Goal: Find specific page/section: Find specific page/section

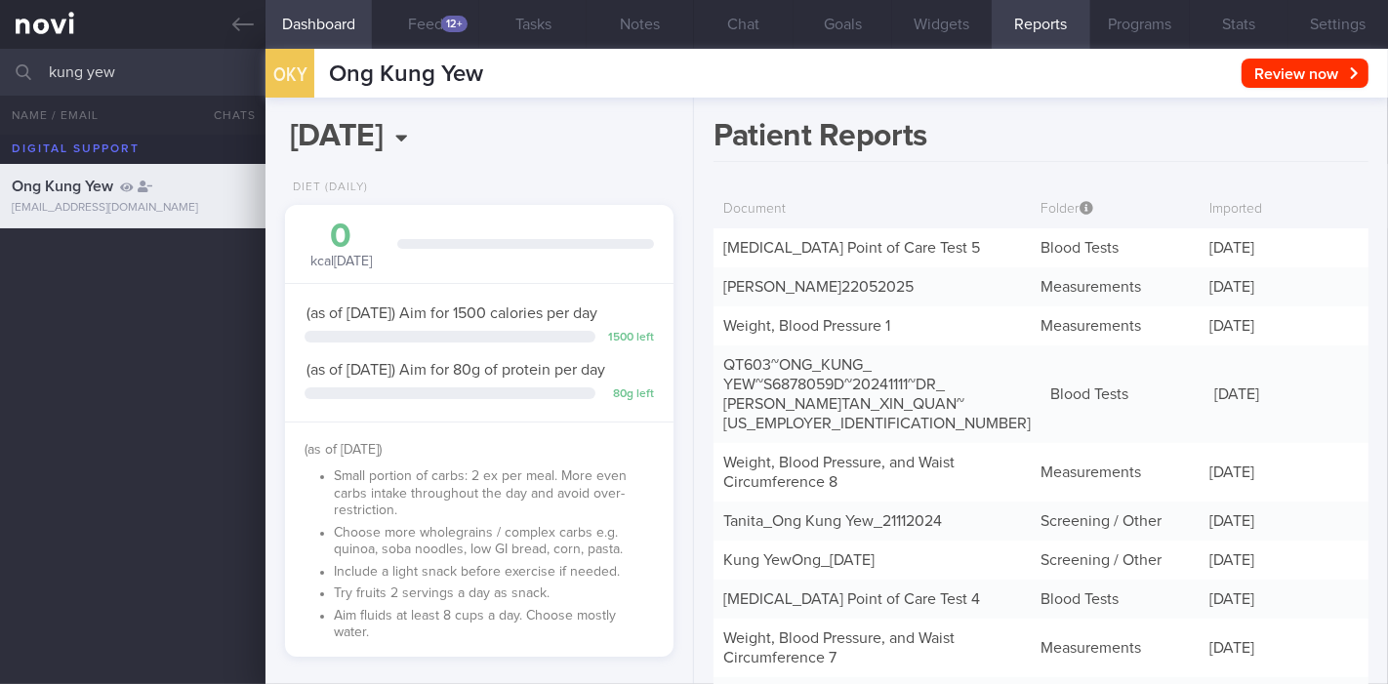
scroll to position [2, 0]
drag, startPoint x: 139, startPoint y: 69, endPoint x: 0, endPoint y: 68, distance: 138.6
click at [0, 68] on input "kung yew" at bounding box center [694, 72] width 1388 height 47
type input "erliana"
click at [228, 21] on link at bounding box center [132, 24] width 265 height 49
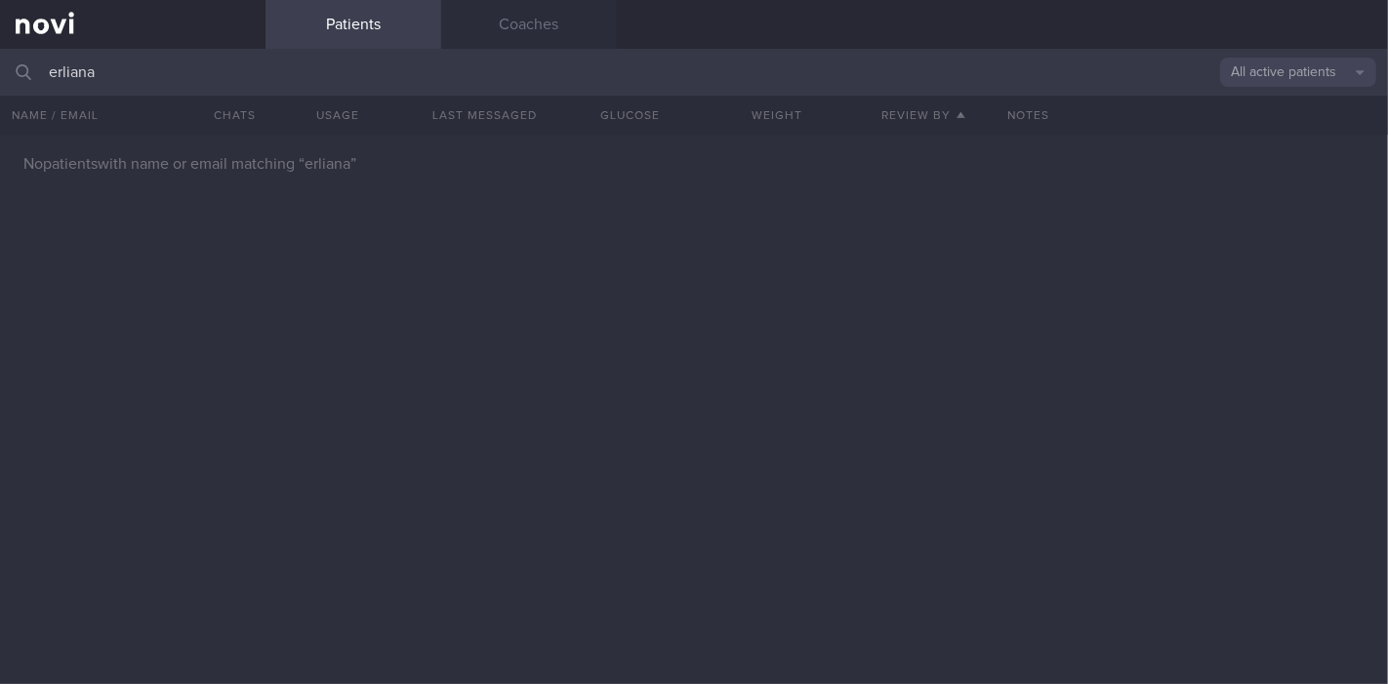
click at [1304, 72] on button "All active patients" at bounding box center [1298, 72] width 156 height 29
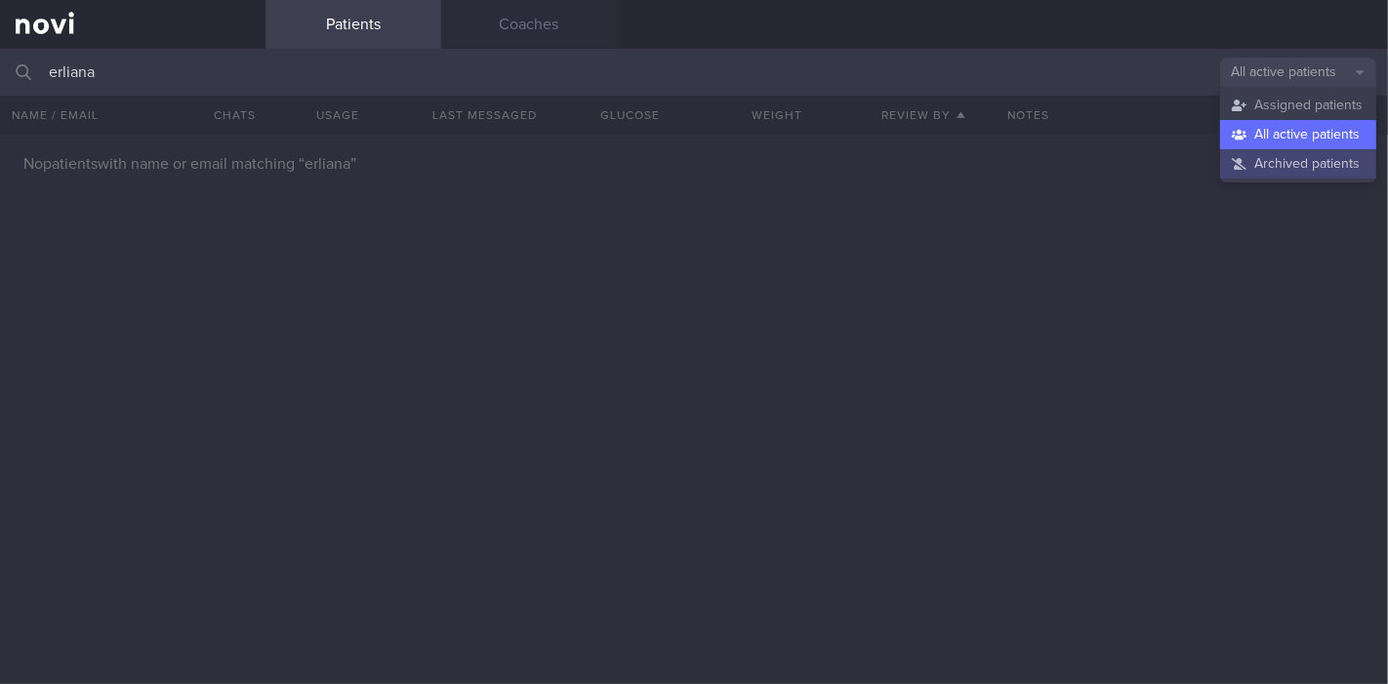
click at [1253, 157] on button "Archived patients" at bounding box center [1298, 163] width 156 height 29
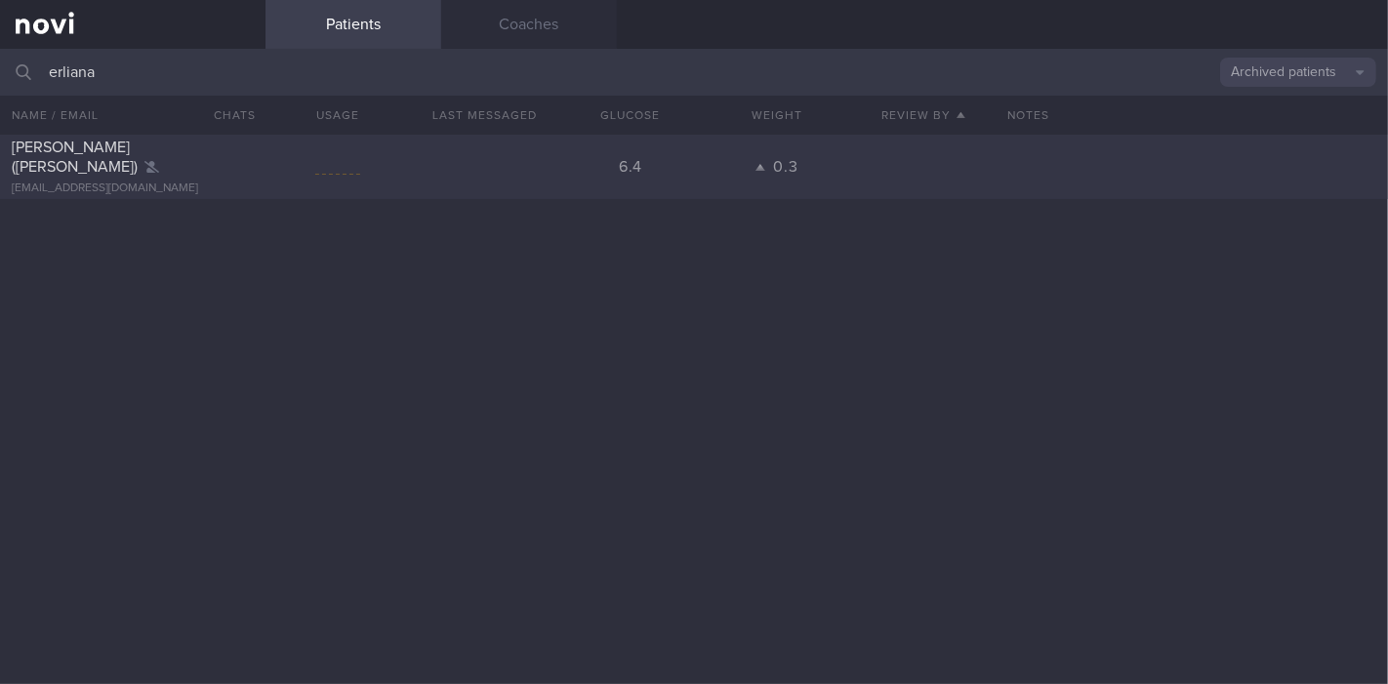
click at [105, 164] on div "[PERSON_NAME] ([PERSON_NAME])" at bounding box center [130, 157] width 237 height 39
select select "8"
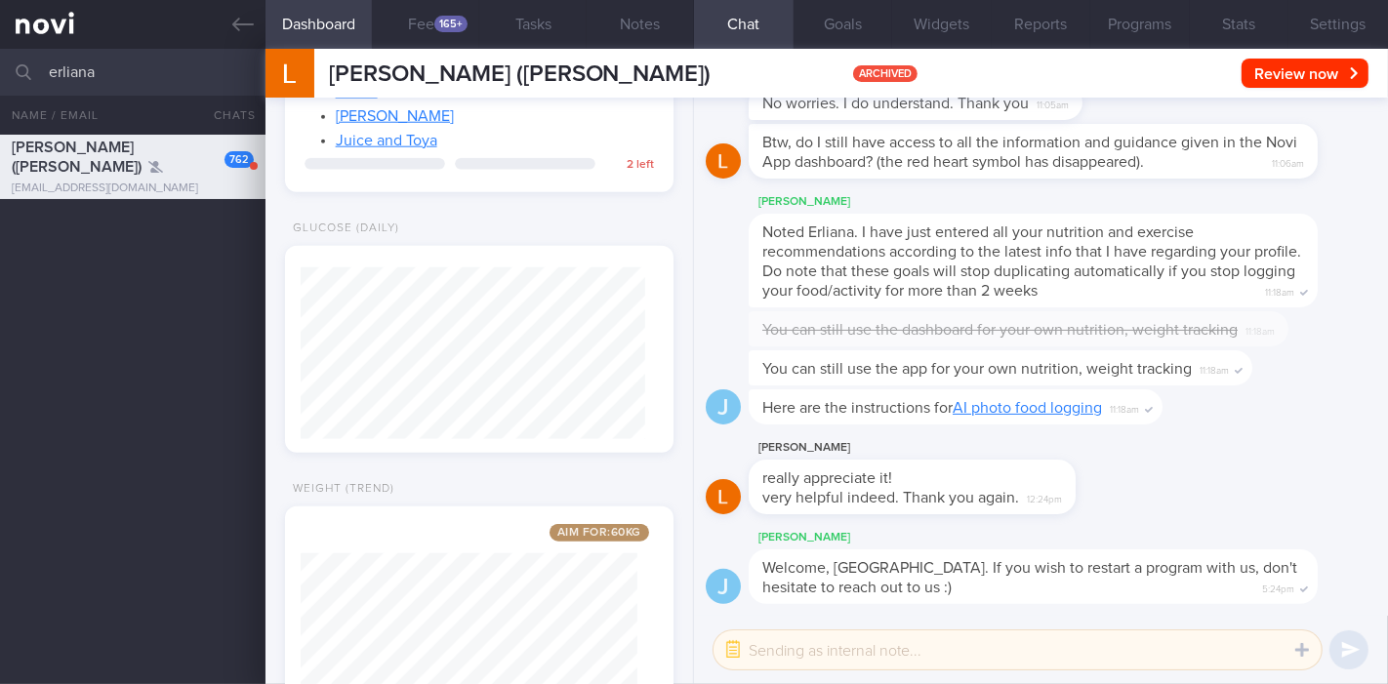
scroll to position [1663, 0]
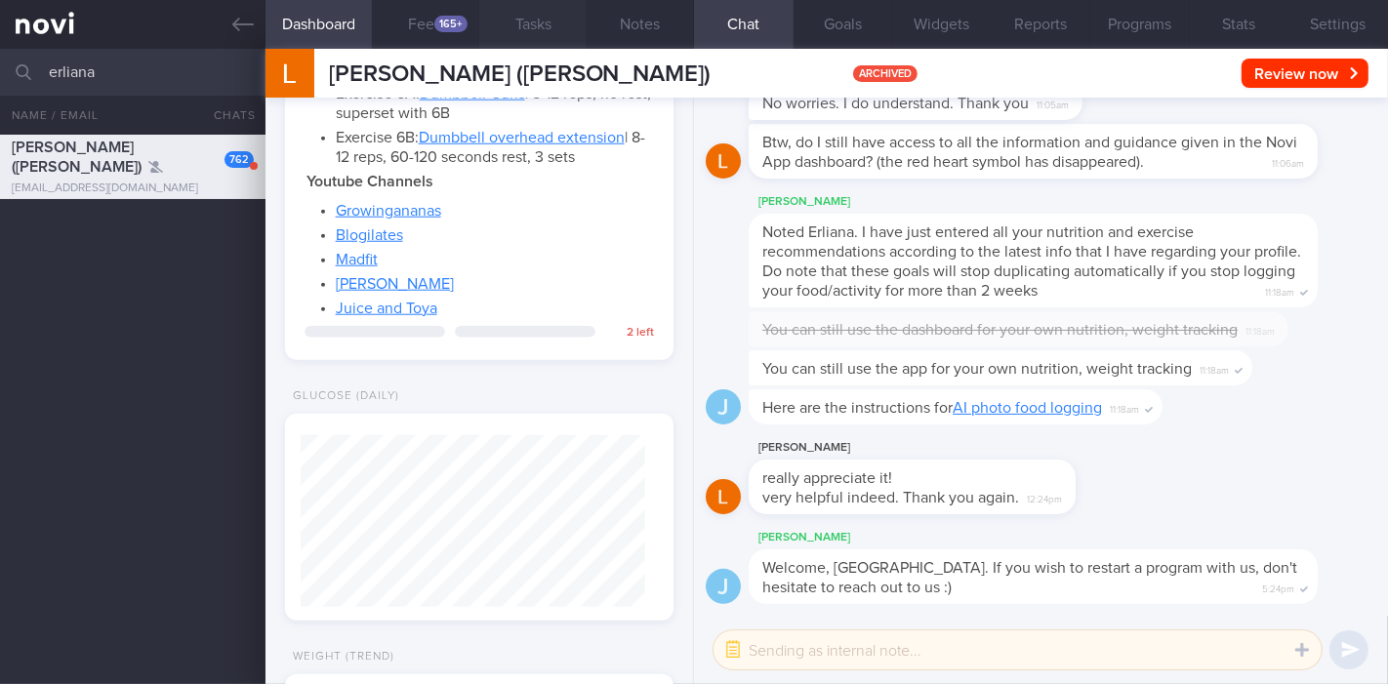
click at [537, 23] on button "Tasks" at bounding box center [532, 24] width 107 height 49
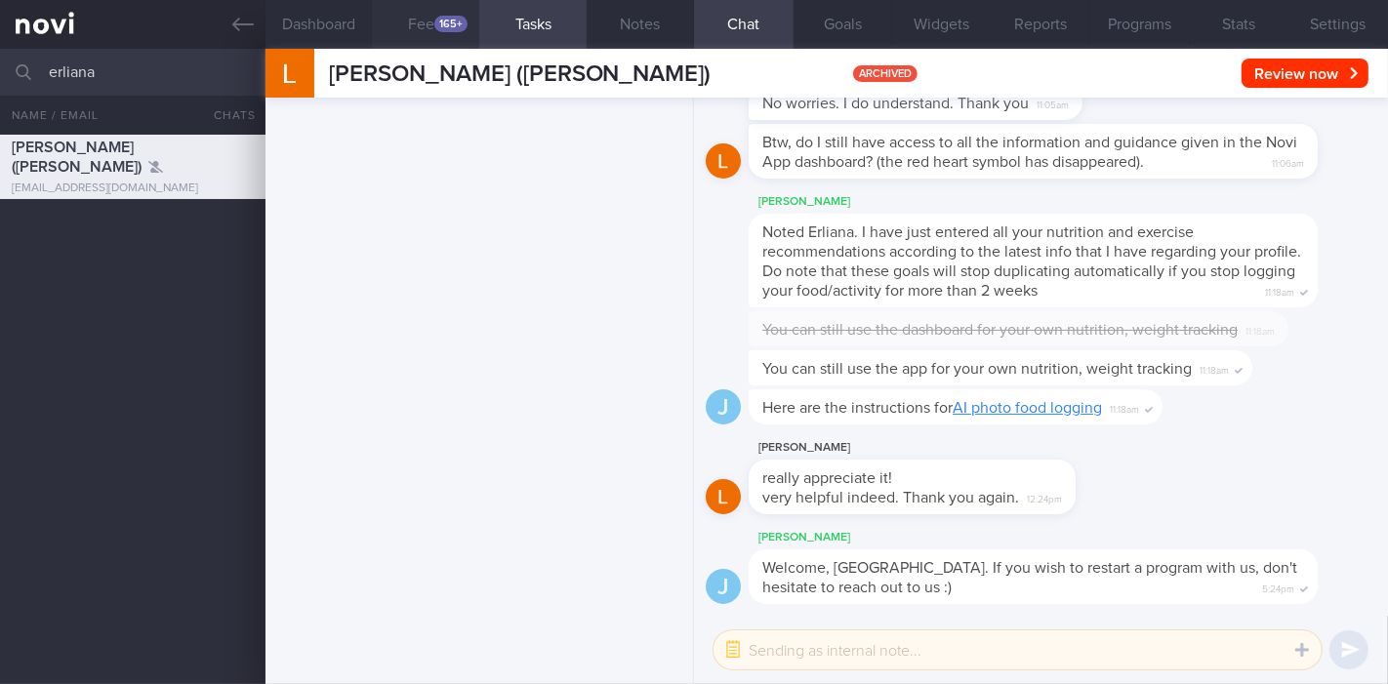
click at [402, 21] on button "Feed 165+" at bounding box center [425, 24] width 107 height 49
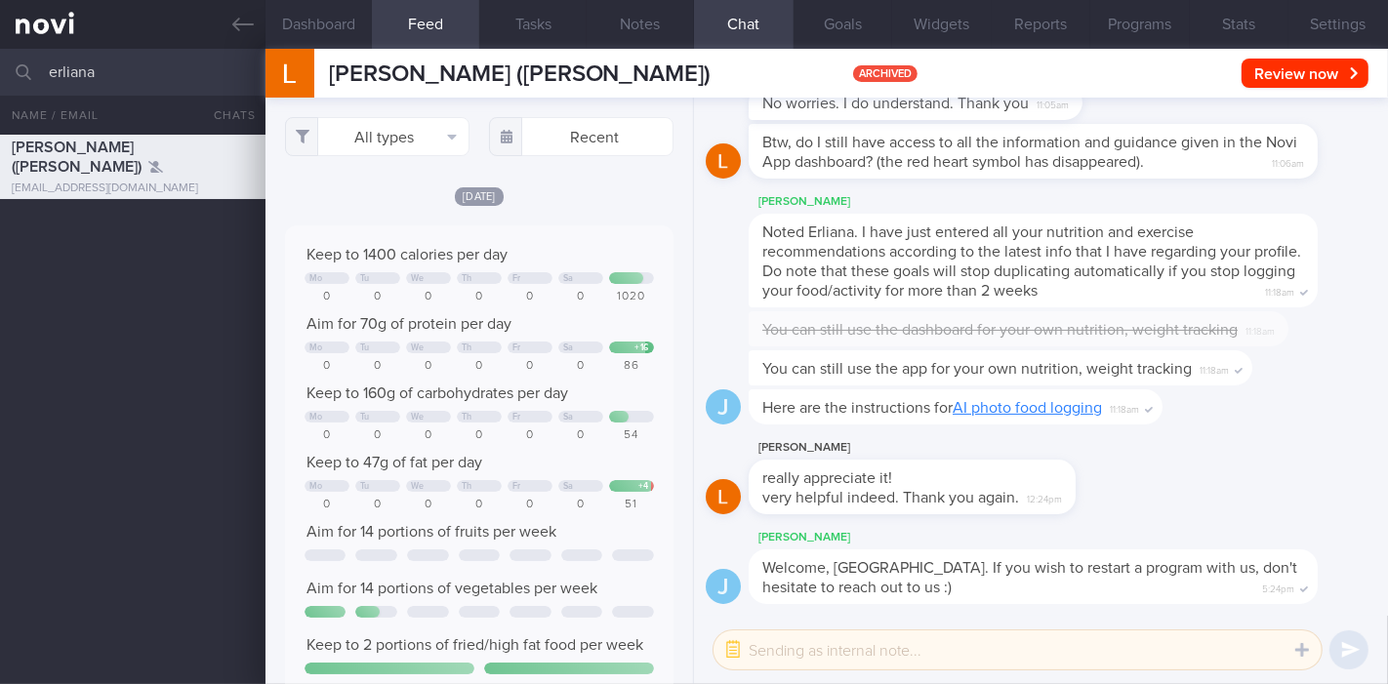
scroll to position [86, 347]
